Goal: Navigation & Orientation: Find specific page/section

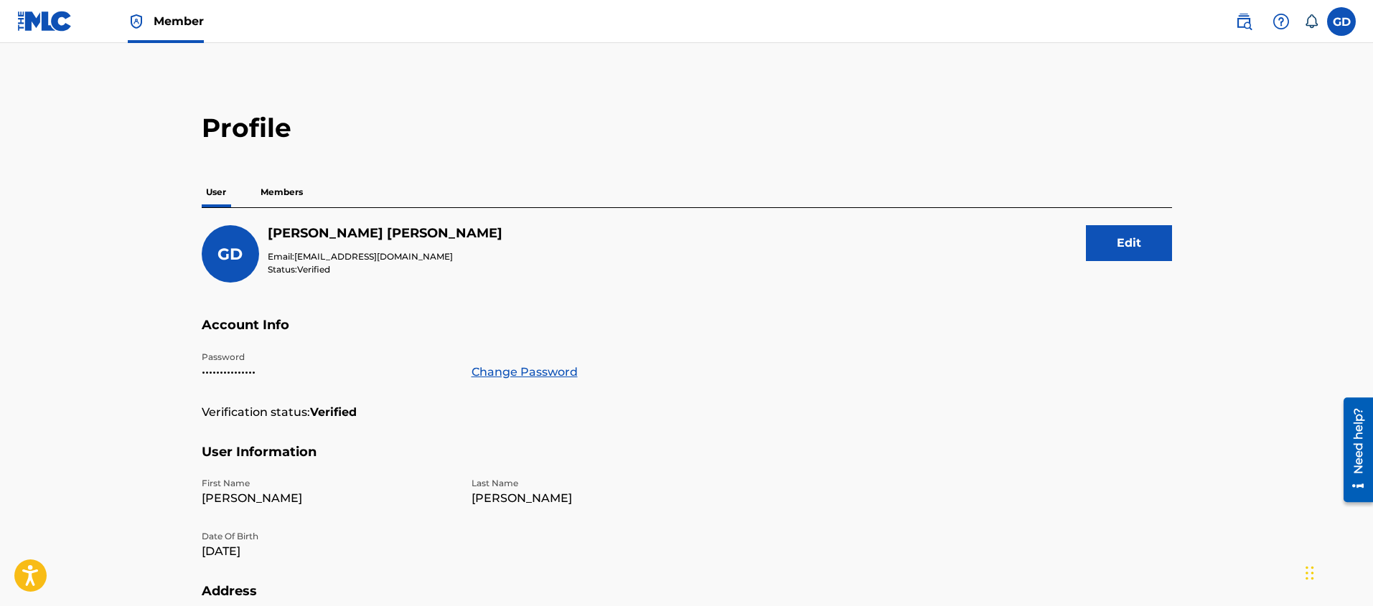
click at [290, 190] on p "Members" at bounding box center [281, 192] width 51 height 30
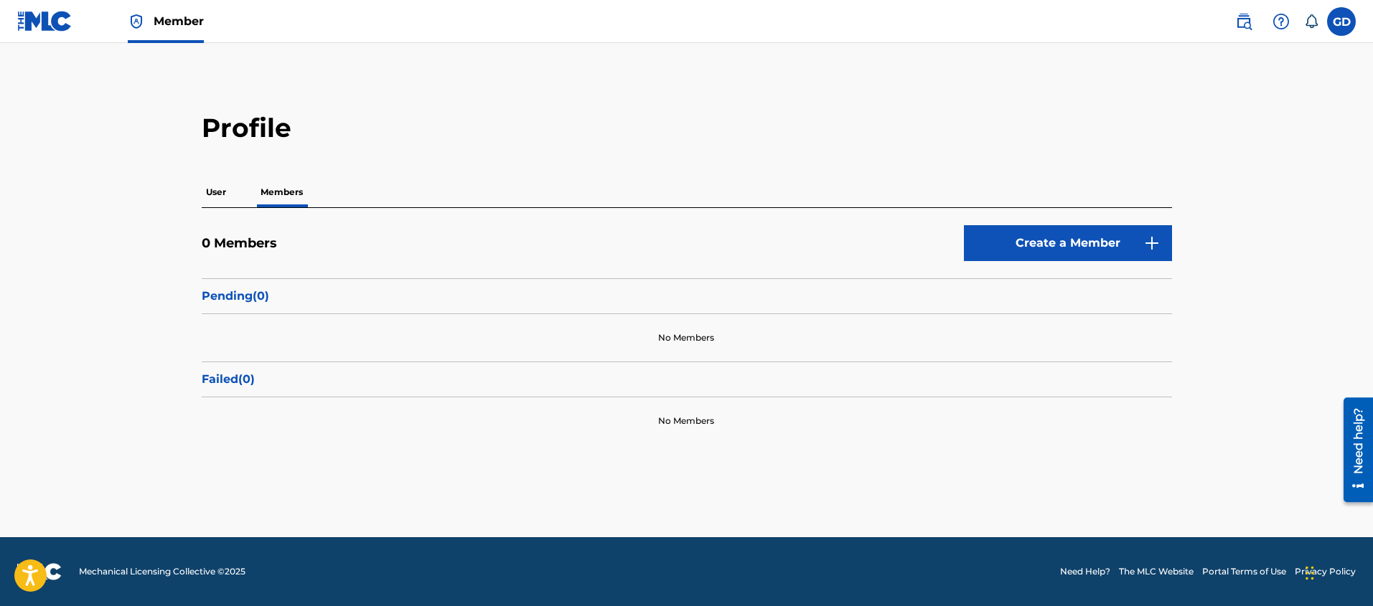
click at [58, 24] on img at bounding box center [44, 21] width 55 height 21
